Goal: Information Seeking & Learning: Learn about a topic

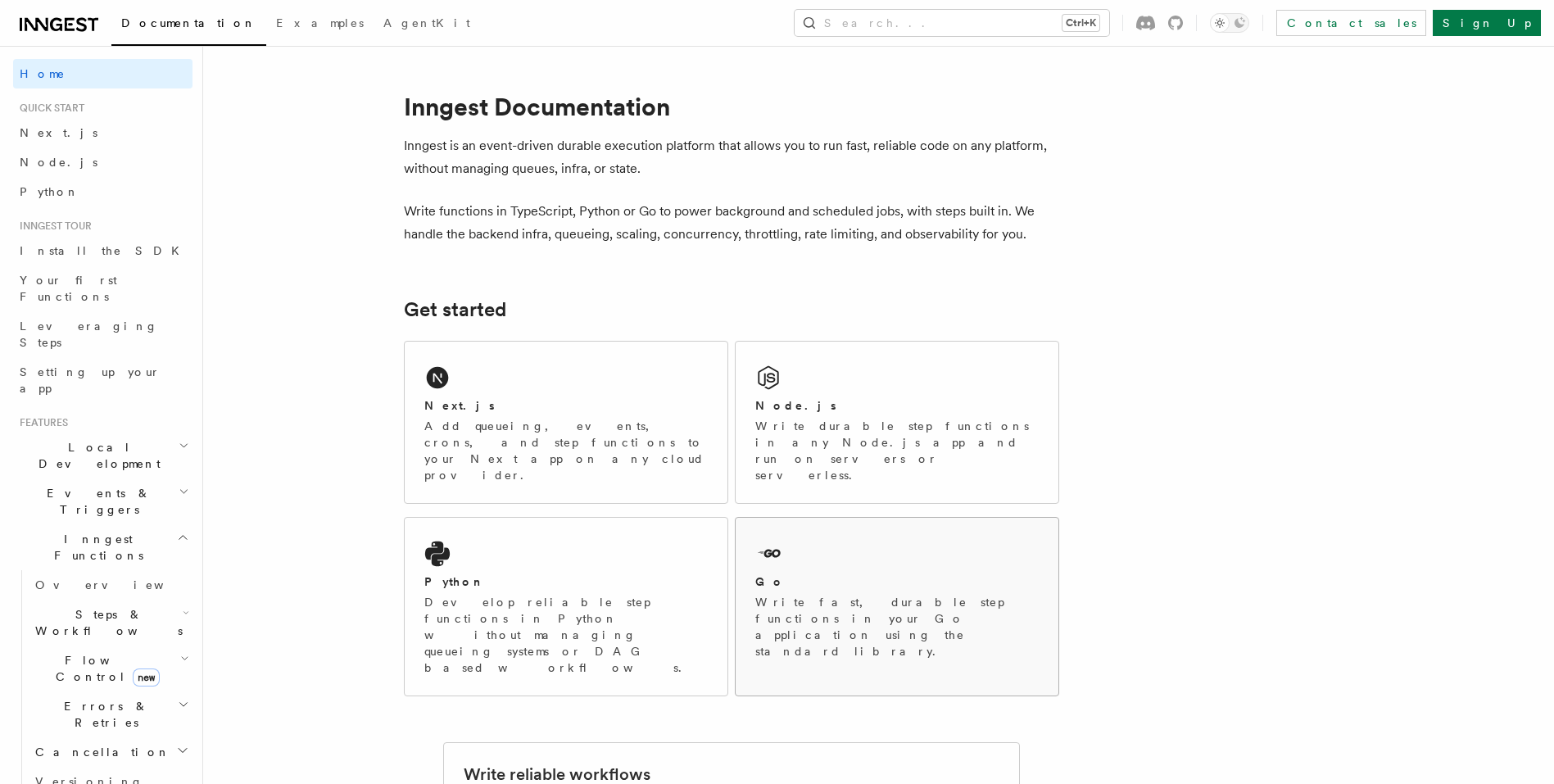
click at [842, 573] on div "Go" at bounding box center [897, 582] width 283 height 17
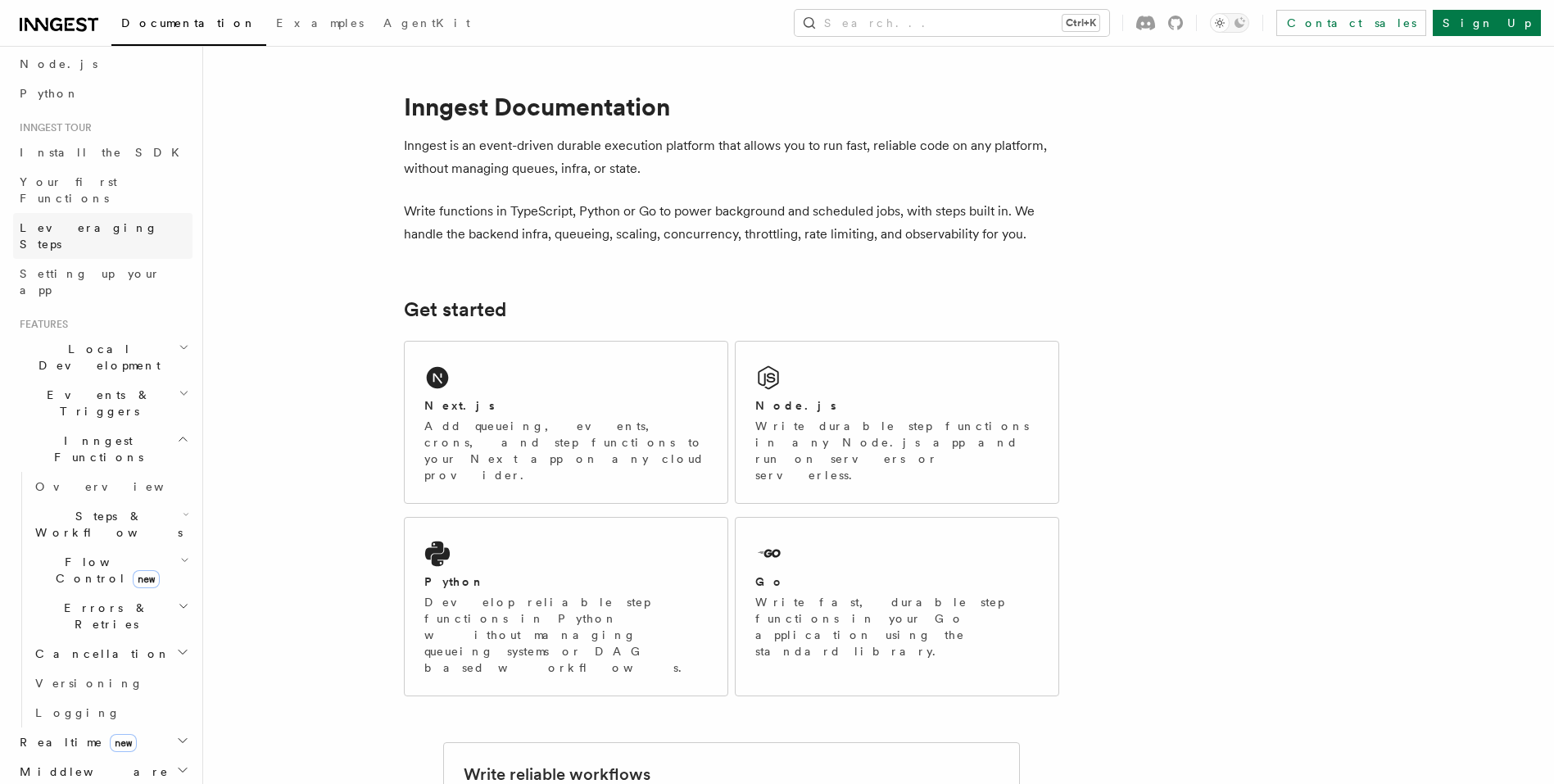
click at [127, 213] on link "Leveraging Steps" at bounding box center [102, 236] width 179 height 45
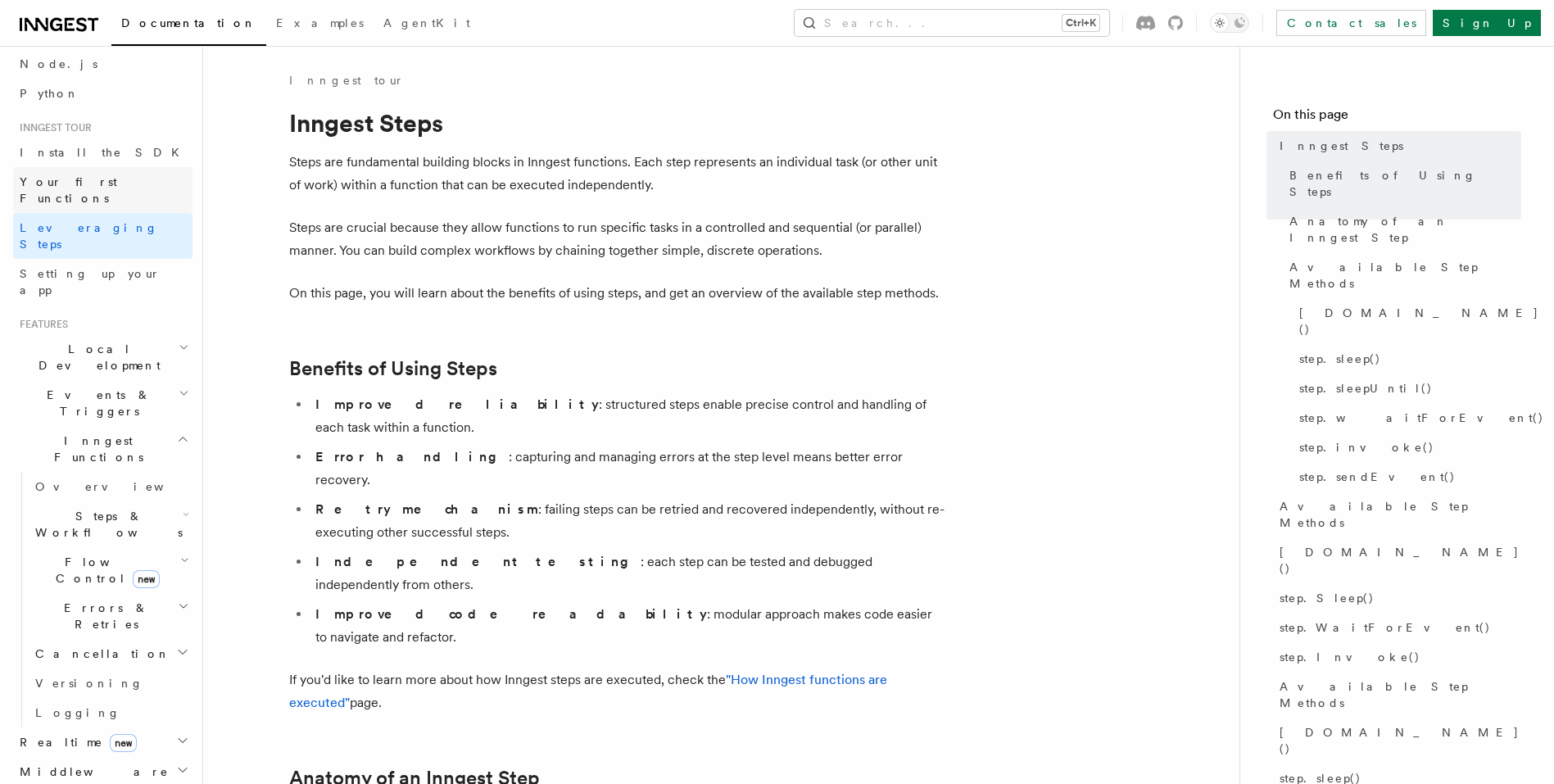
click at [108, 177] on span "Your first Functions" at bounding box center [67, 190] width 97 height 30
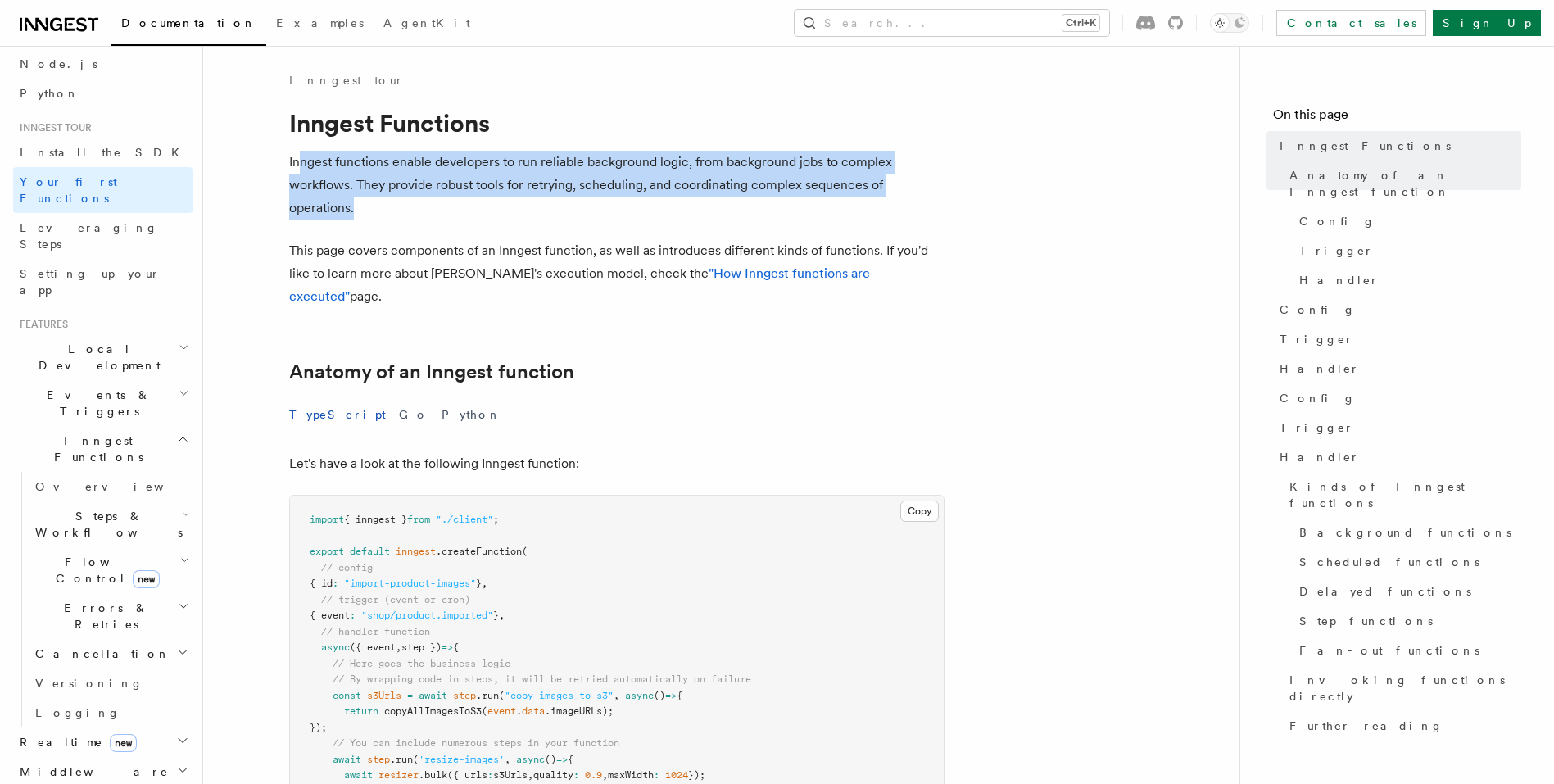
drag, startPoint x: 303, startPoint y: 165, endPoint x: 994, endPoint y: 210, distance: 692.5
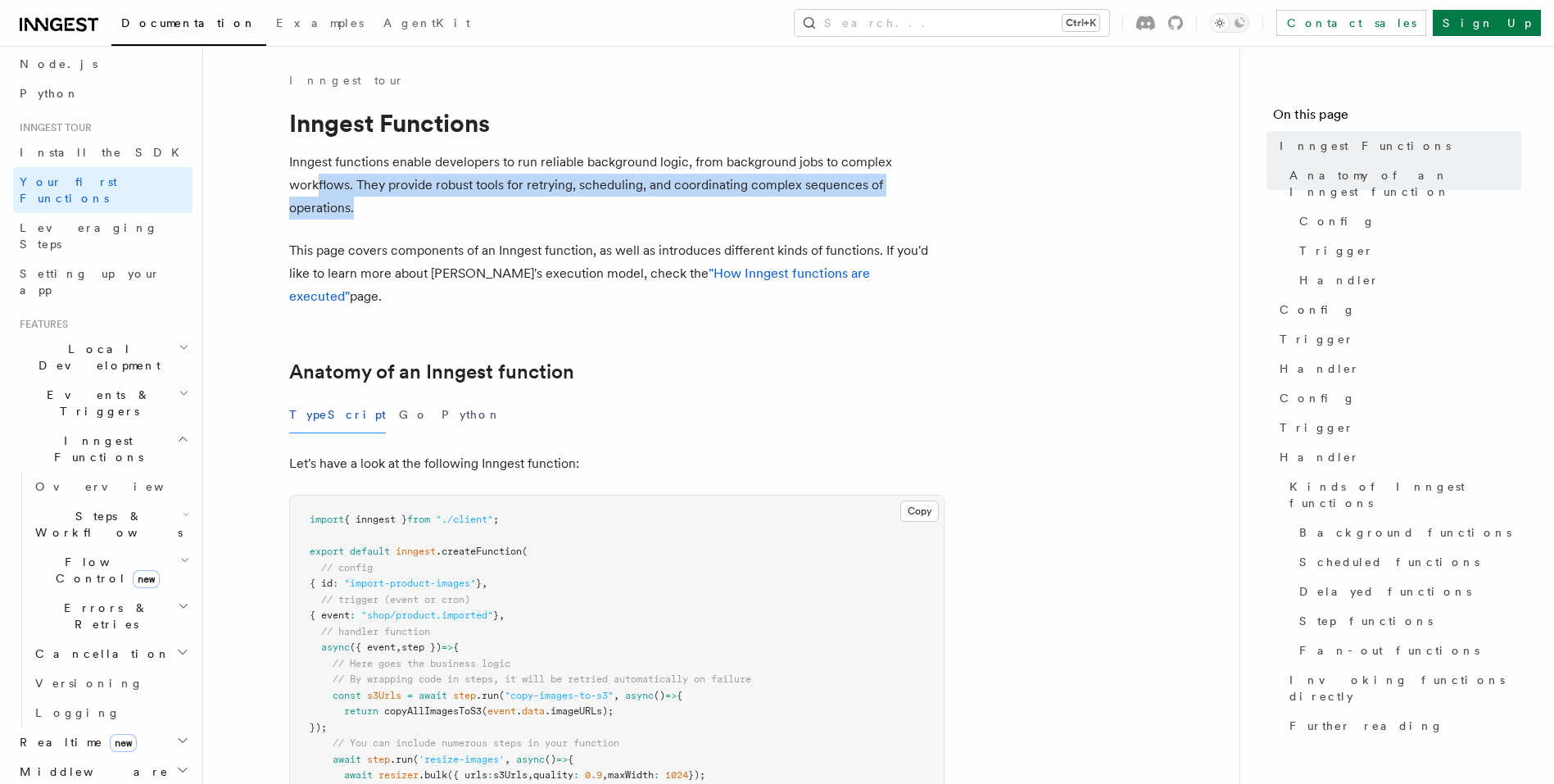
drag, startPoint x: 408, startPoint y: 215, endPoint x: 317, endPoint y: 175, distance: 99.4
click at [317, 175] on p "Inngest functions enable developers to run reliable background logic, from back…" at bounding box center [617, 184] width 655 height 69
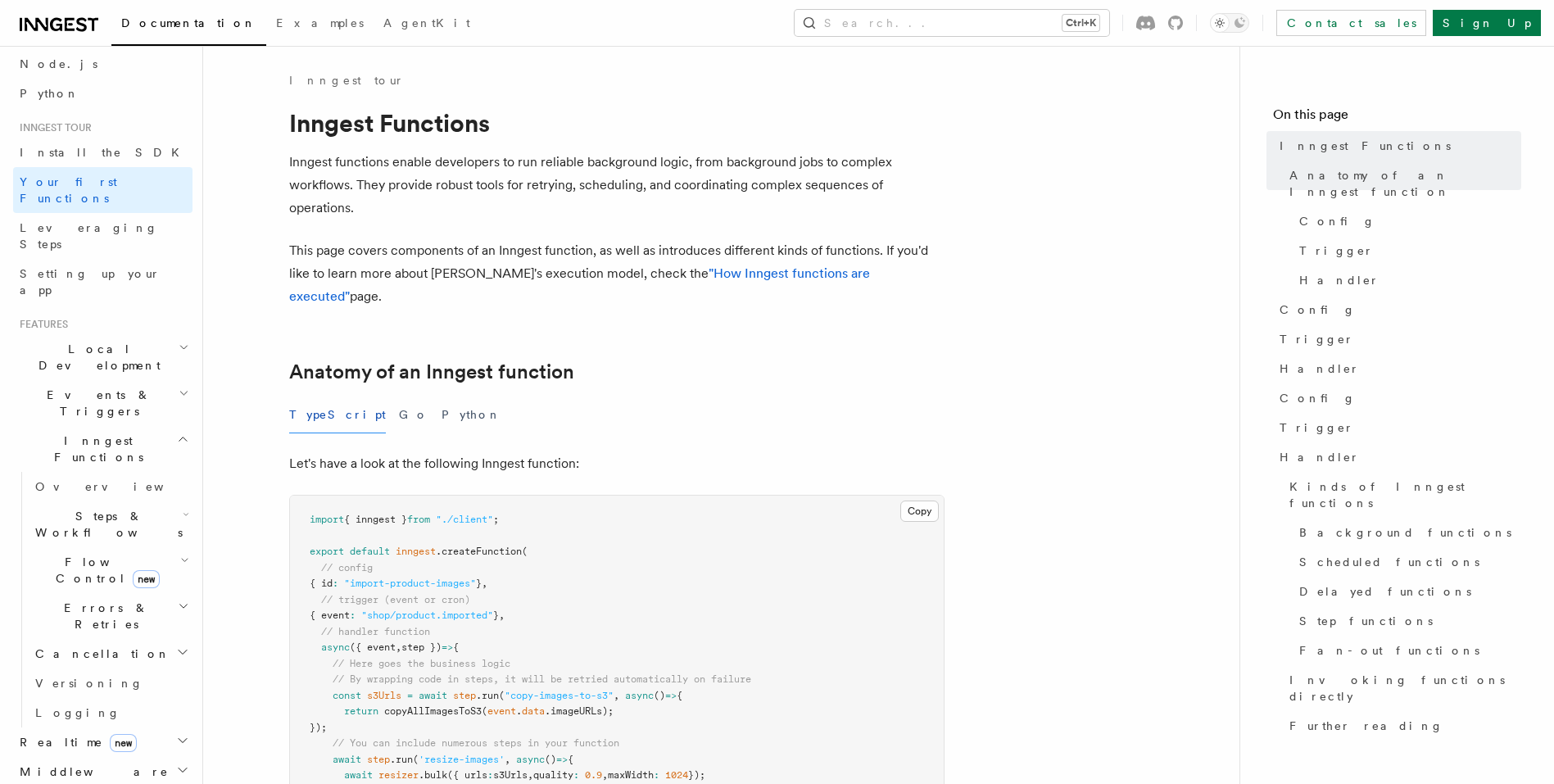
click at [533, 243] on p "This page covers components of an Inngest function, as well as introduces diffe…" at bounding box center [617, 274] width 655 height 69
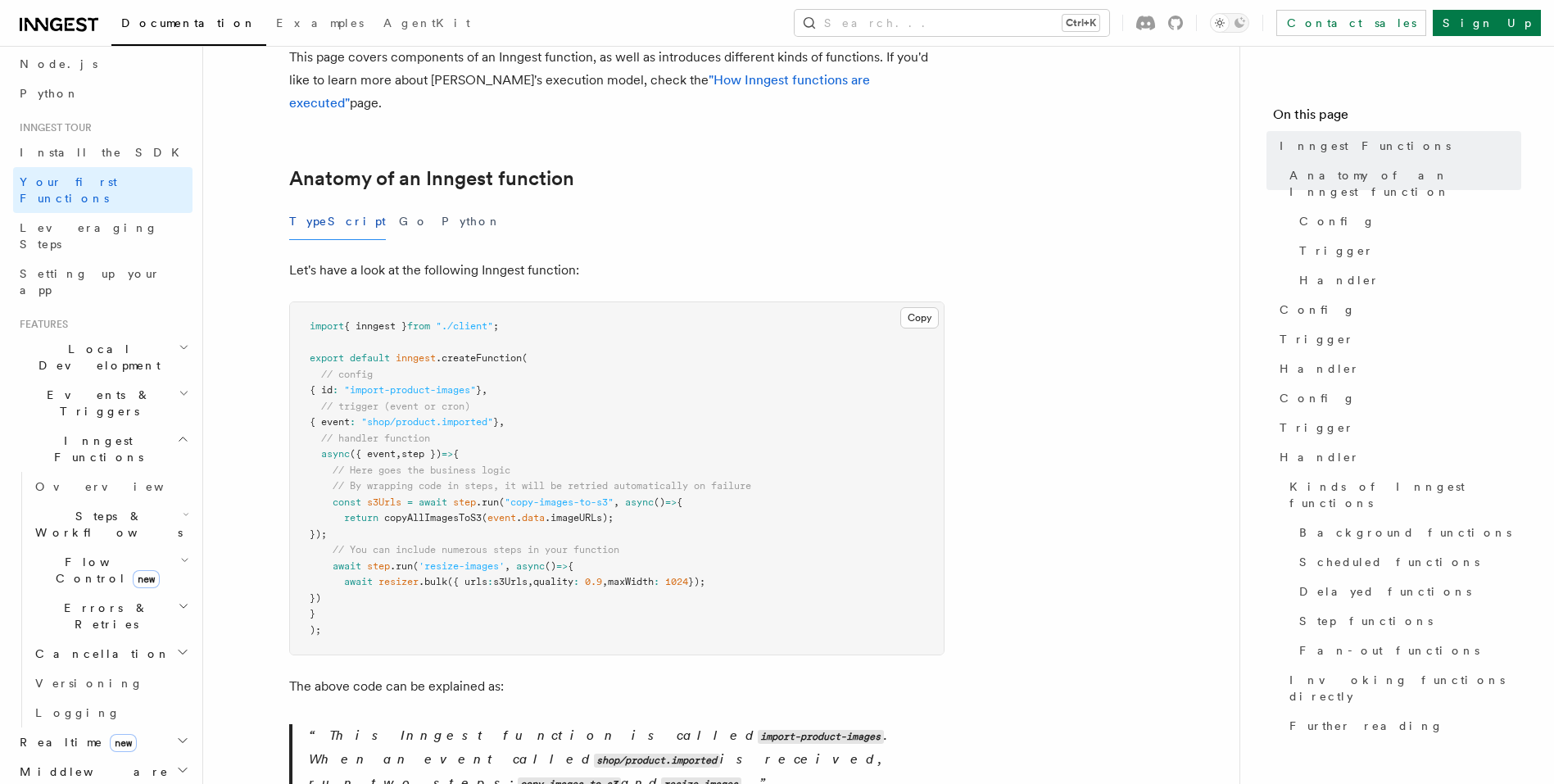
scroll to position [197, 0]
click at [399, 200] on button "Go" at bounding box center [414, 219] width 30 height 37
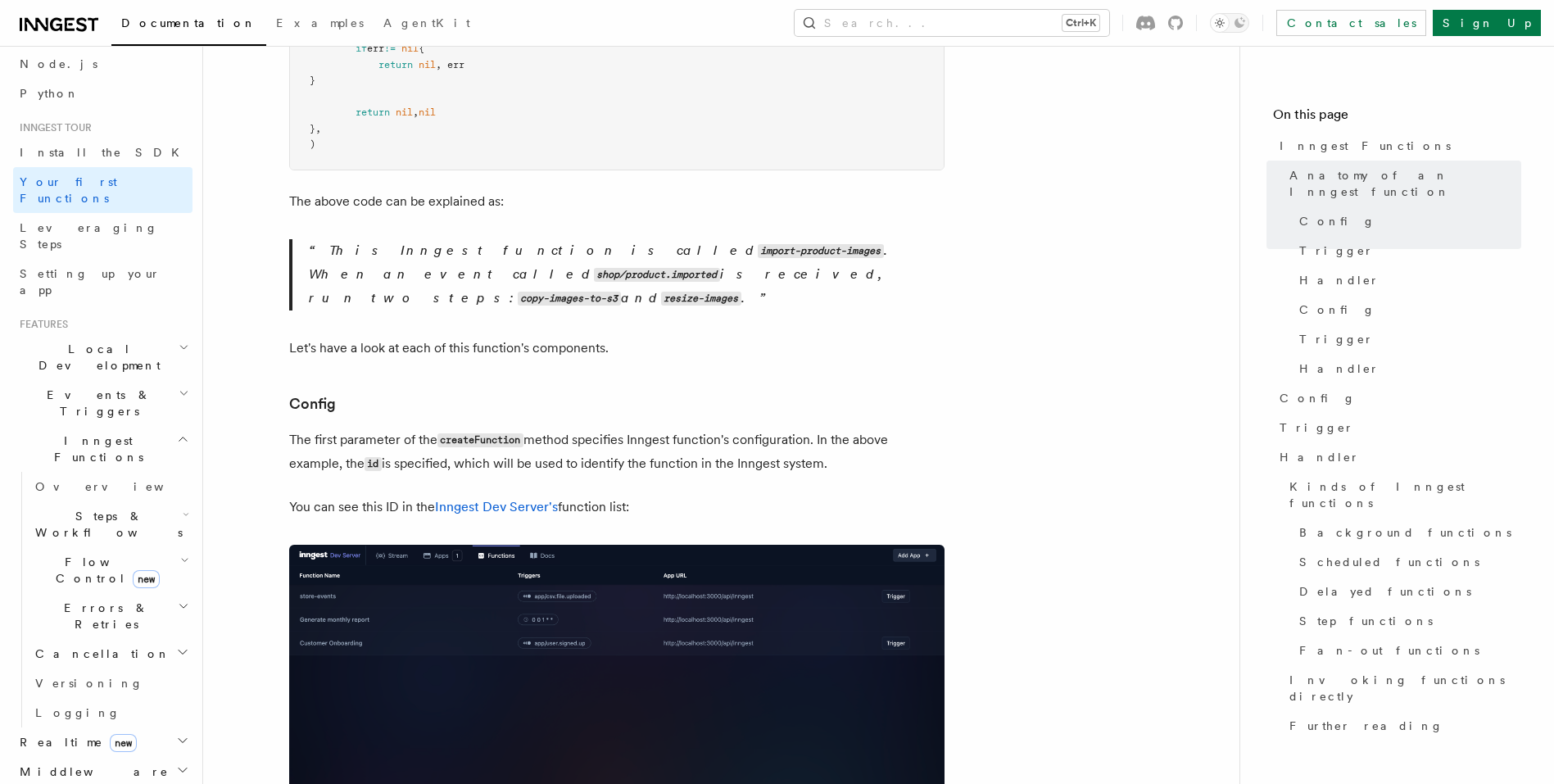
scroll to position [982, 0]
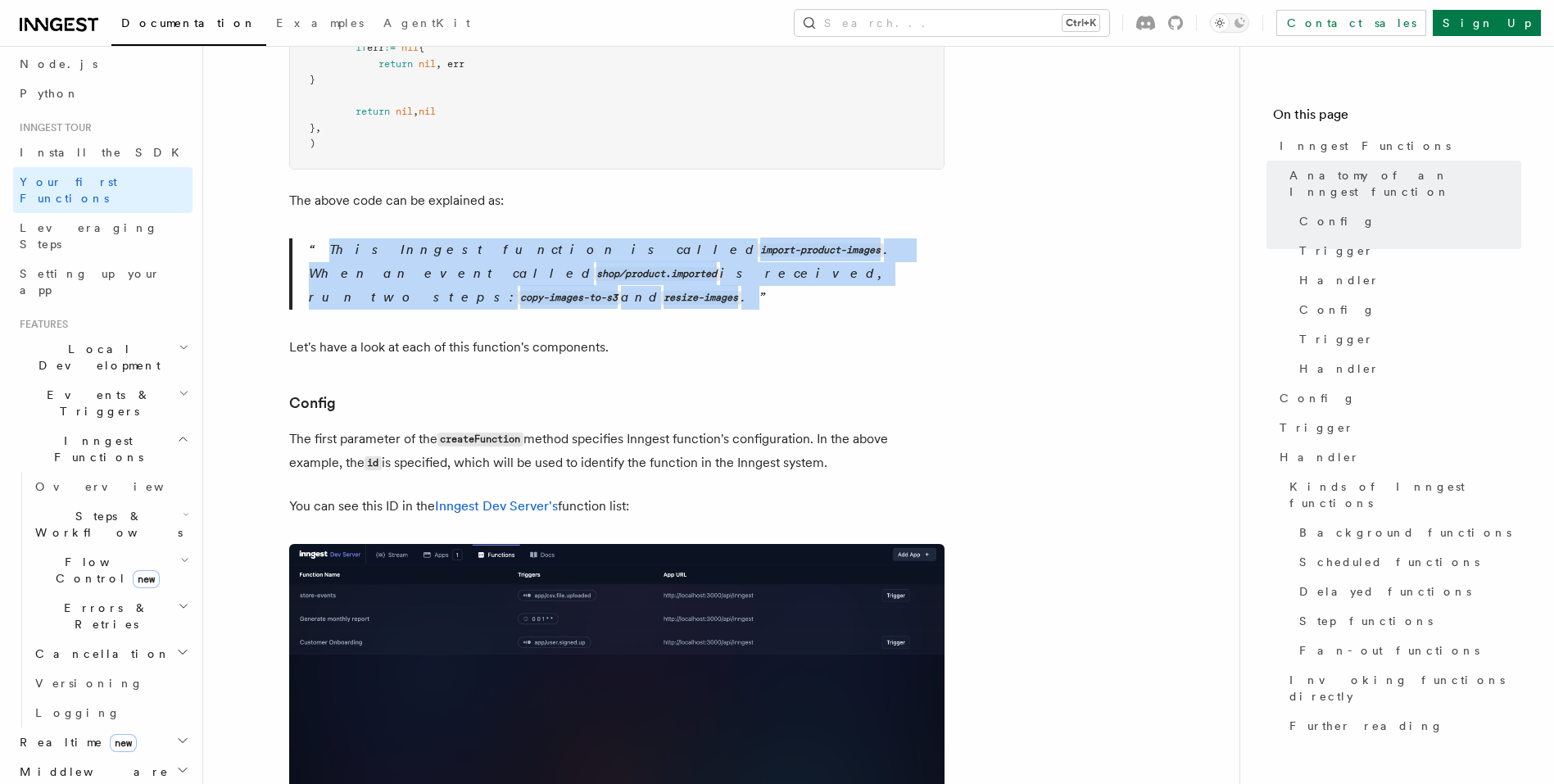
drag, startPoint x: 365, startPoint y: 231, endPoint x: 756, endPoint y: 253, distance: 391.6
click at [736, 251] on blockquote "This Inngest function is called import-product-images . When an event called sh…" at bounding box center [617, 274] width 655 height 72
click at [805, 260] on p "This Inngest function is called import-product-images . When an event called sh…" at bounding box center [626, 274] width 636 height 72
drag, startPoint x: 610, startPoint y: 241, endPoint x: 305, endPoint y: 232, distance: 305.1
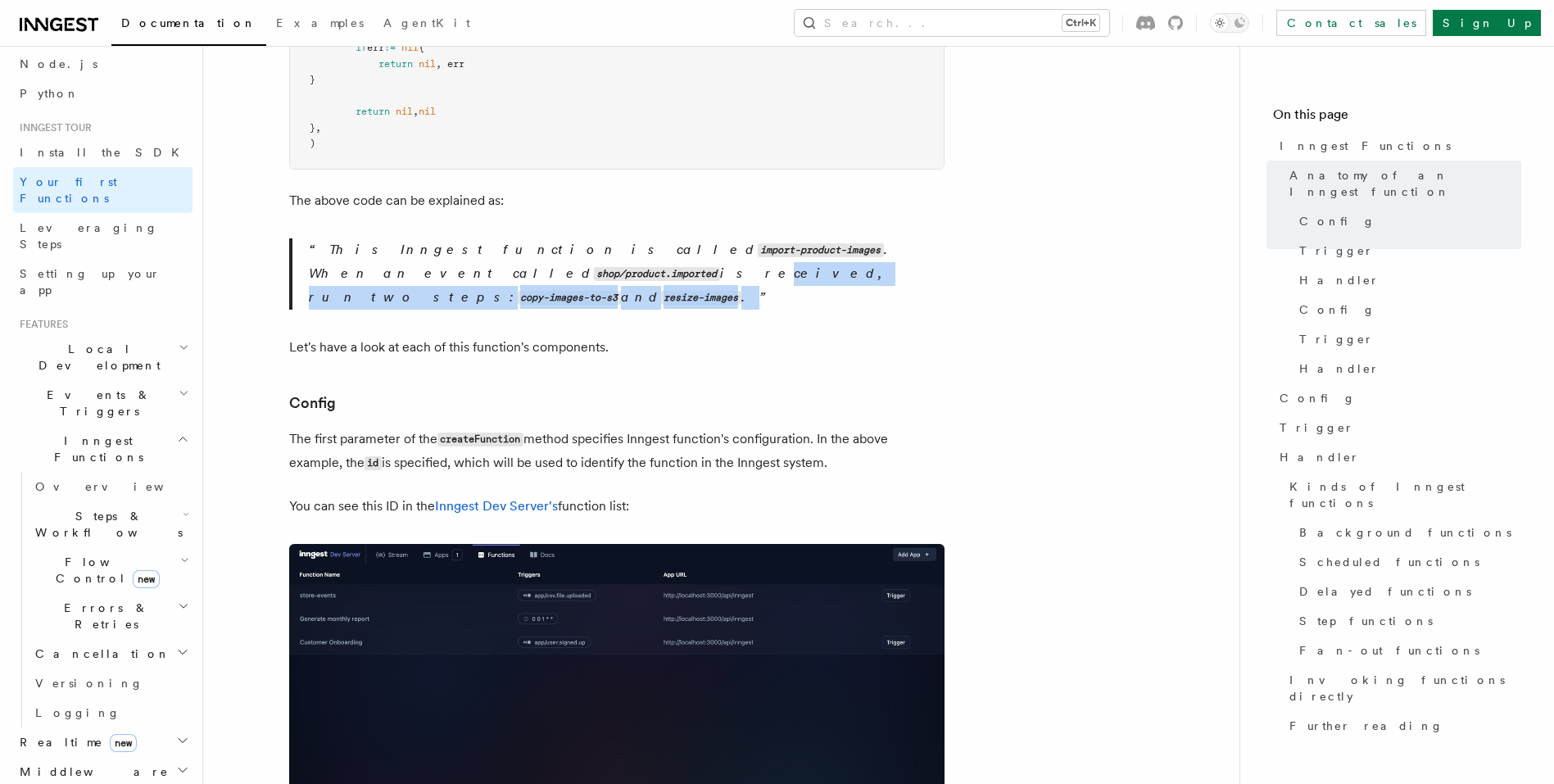
drag, startPoint x: 728, startPoint y: 249, endPoint x: 311, endPoint y: 244, distance: 417.0
click at [311, 244] on p "This Inngest function is called import-product-images . When an event called sh…" at bounding box center [626, 274] width 636 height 72
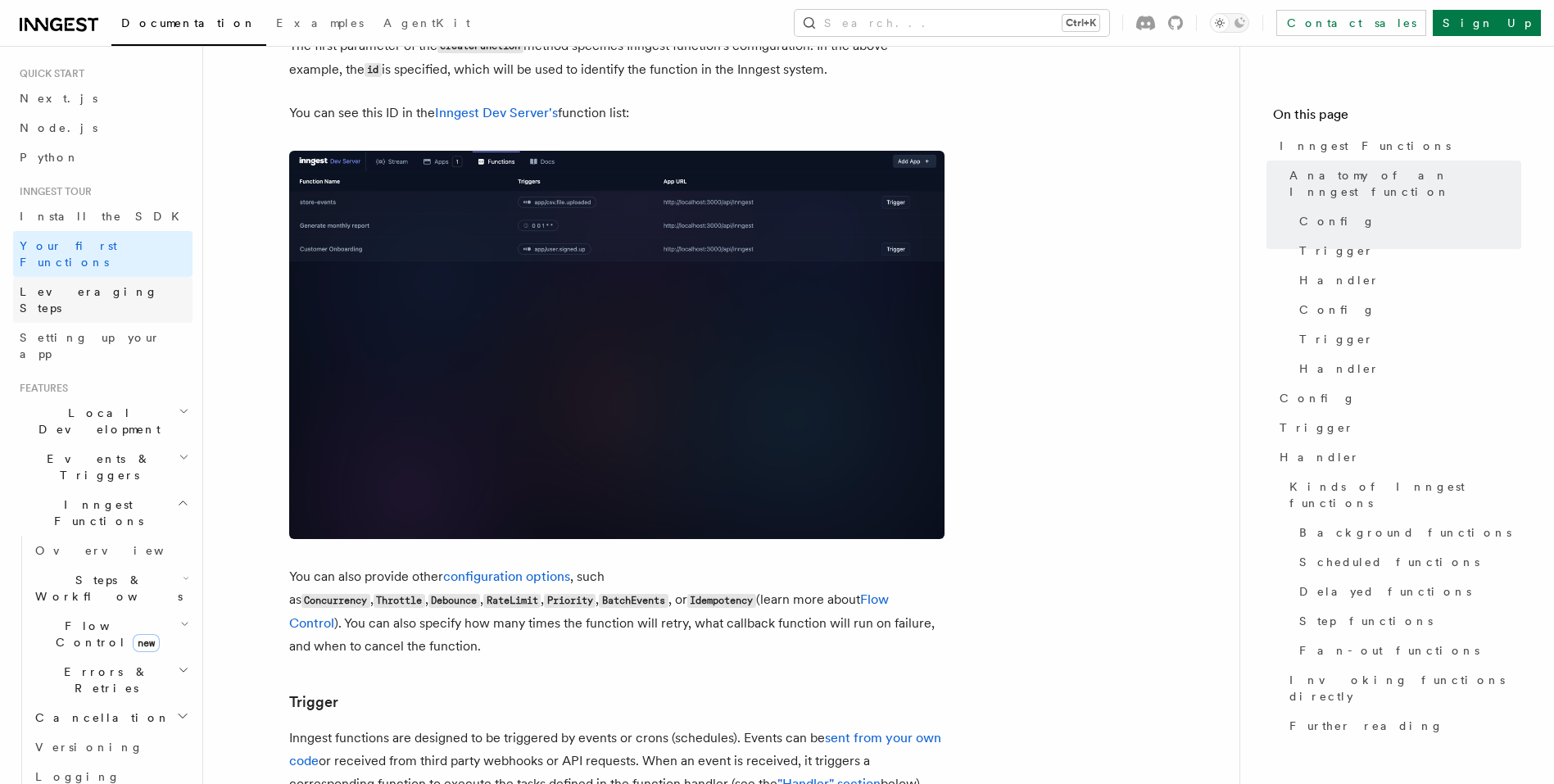
scroll to position [0, 0]
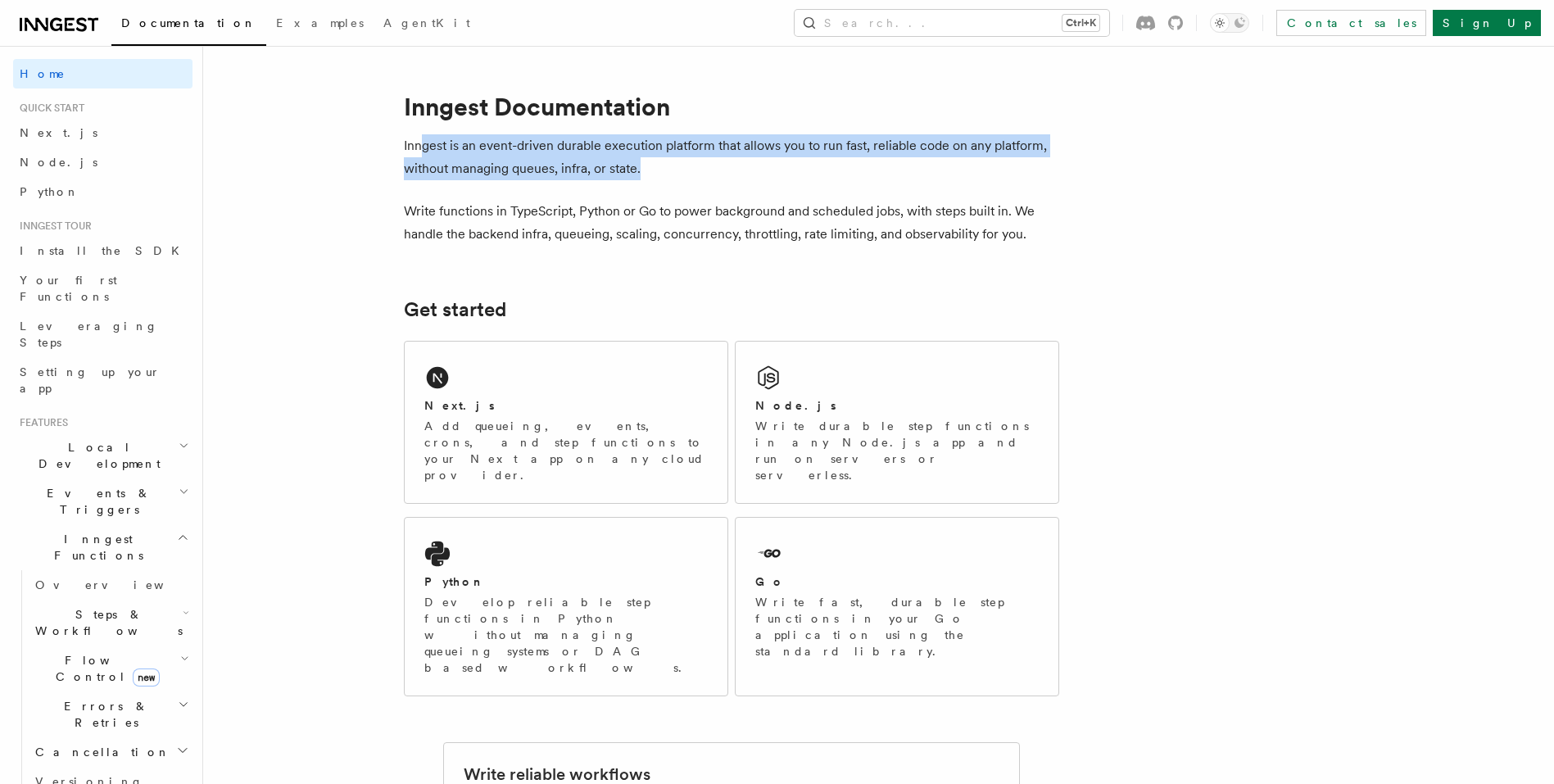
drag, startPoint x: 425, startPoint y: 141, endPoint x: 668, endPoint y: 162, distance: 243.9
click at [668, 162] on p "Inngest is an event-driven durable execution platform that allows you to run fa…" at bounding box center [731, 157] width 655 height 45
click at [681, 171] on p "Inngest is an event-driven durable execution platform that allows you to run fa…" at bounding box center [731, 157] width 655 height 45
drag, startPoint x: 688, startPoint y: 171, endPoint x: 402, endPoint y: 149, distance: 286.8
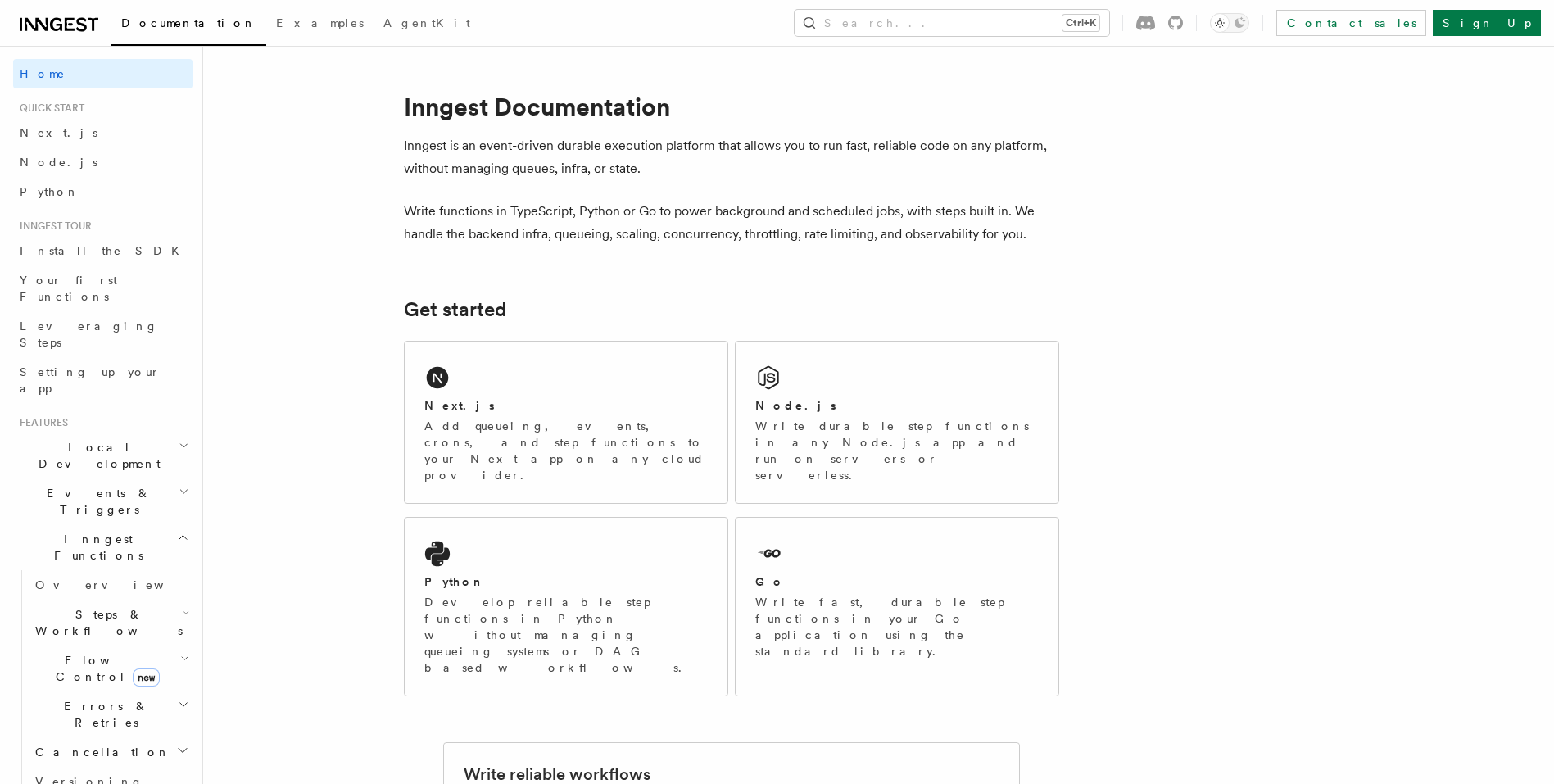
click at [728, 225] on p "Write functions in TypeScript, Python or Go to power background and scheduled j…" at bounding box center [731, 223] width 655 height 45
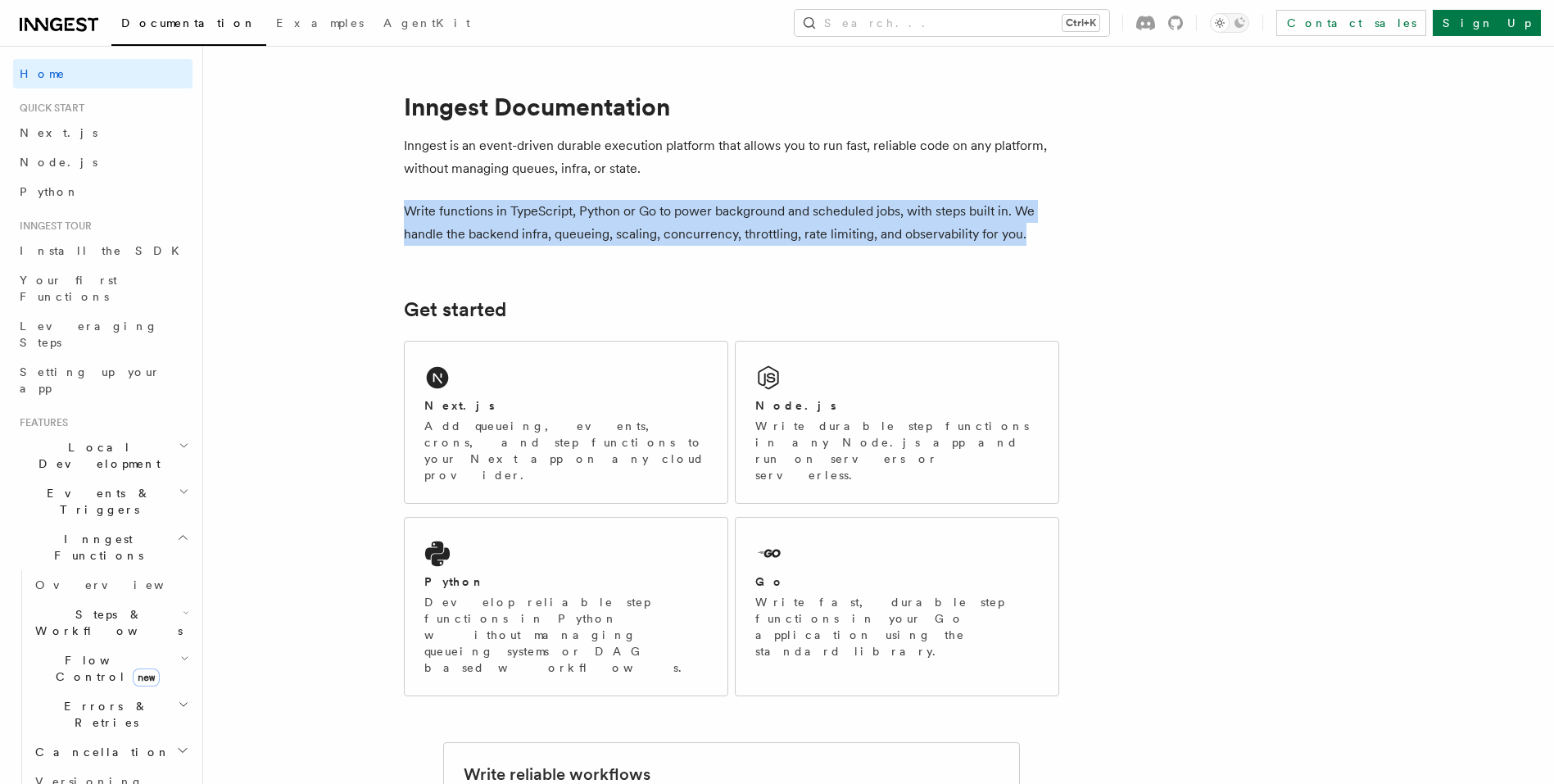
drag, startPoint x: 389, startPoint y: 211, endPoint x: 1080, endPoint y: 243, distance: 691.7
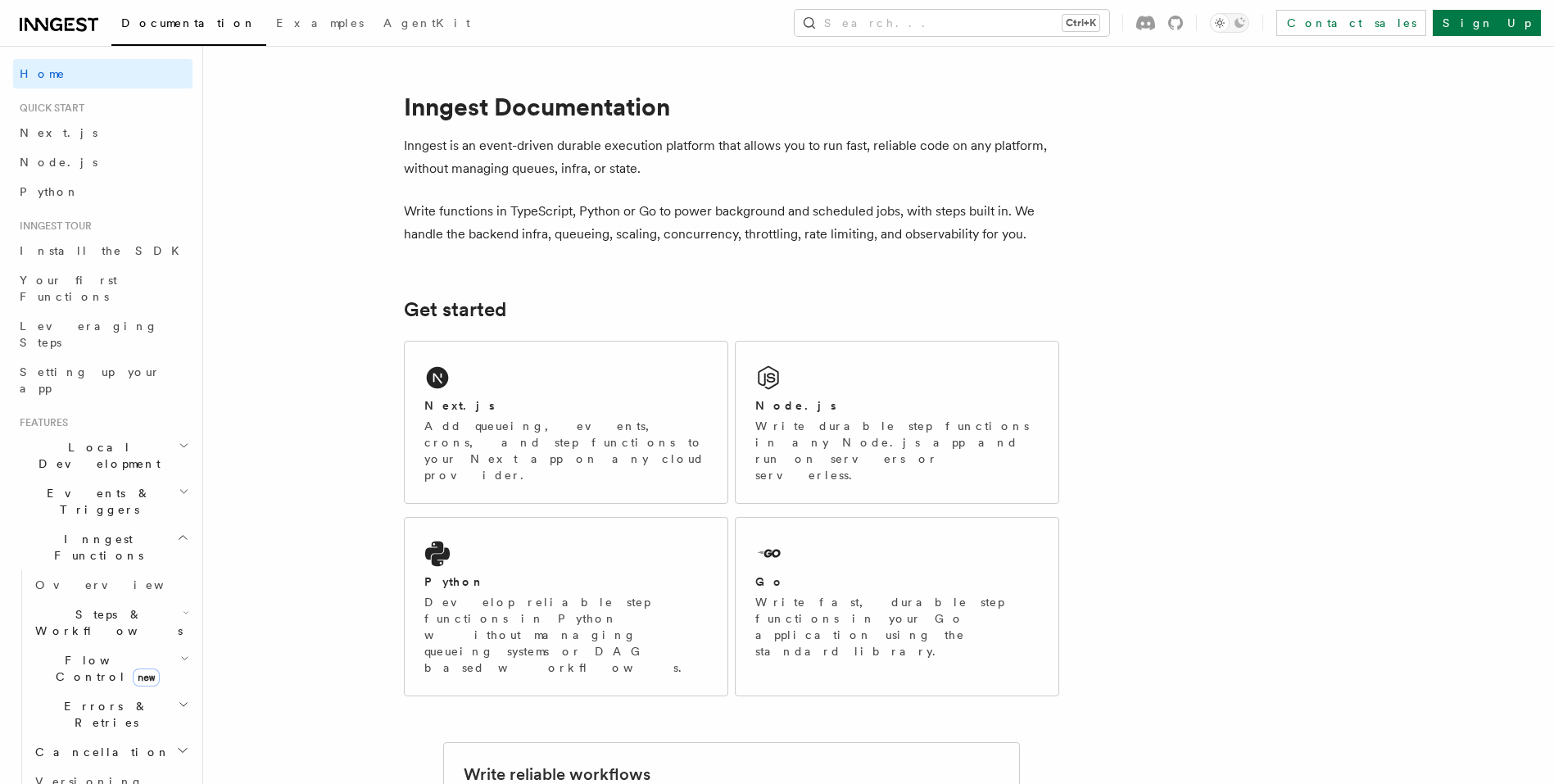
click at [51, 20] on icon at bounding box center [59, 24] width 79 height 19
